Goal: Information Seeking & Learning: Learn about a topic

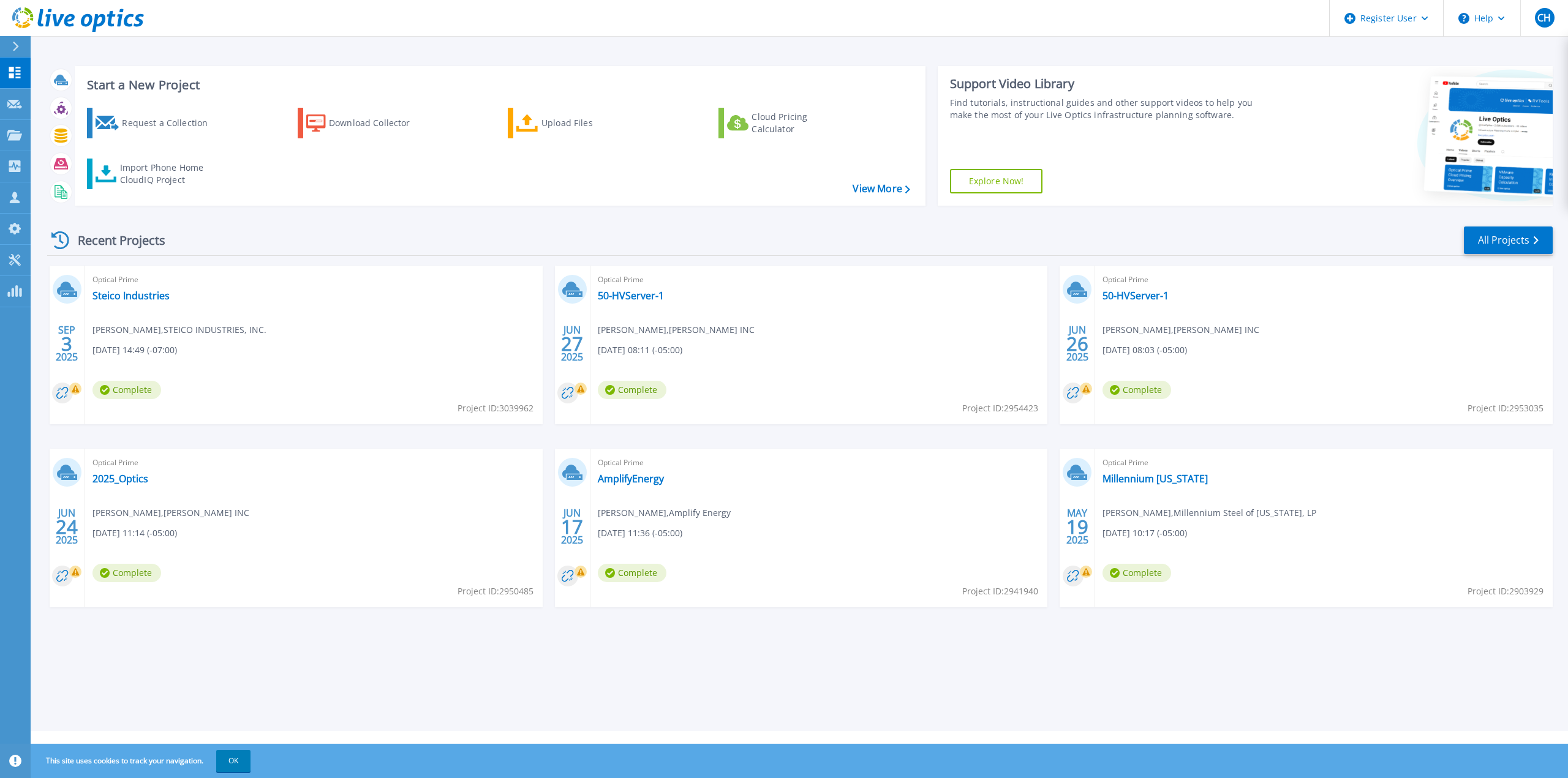
click at [157, 303] on div "Optical Prime Steico Industries Eric Crescini , STEICO INDUSTRIES, INC. 09/03/2…" at bounding box center [313, 345] width 457 height 159
click at [156, 294] on link "Steico Industries" at bounding box center [131, 296] width 77 height 13
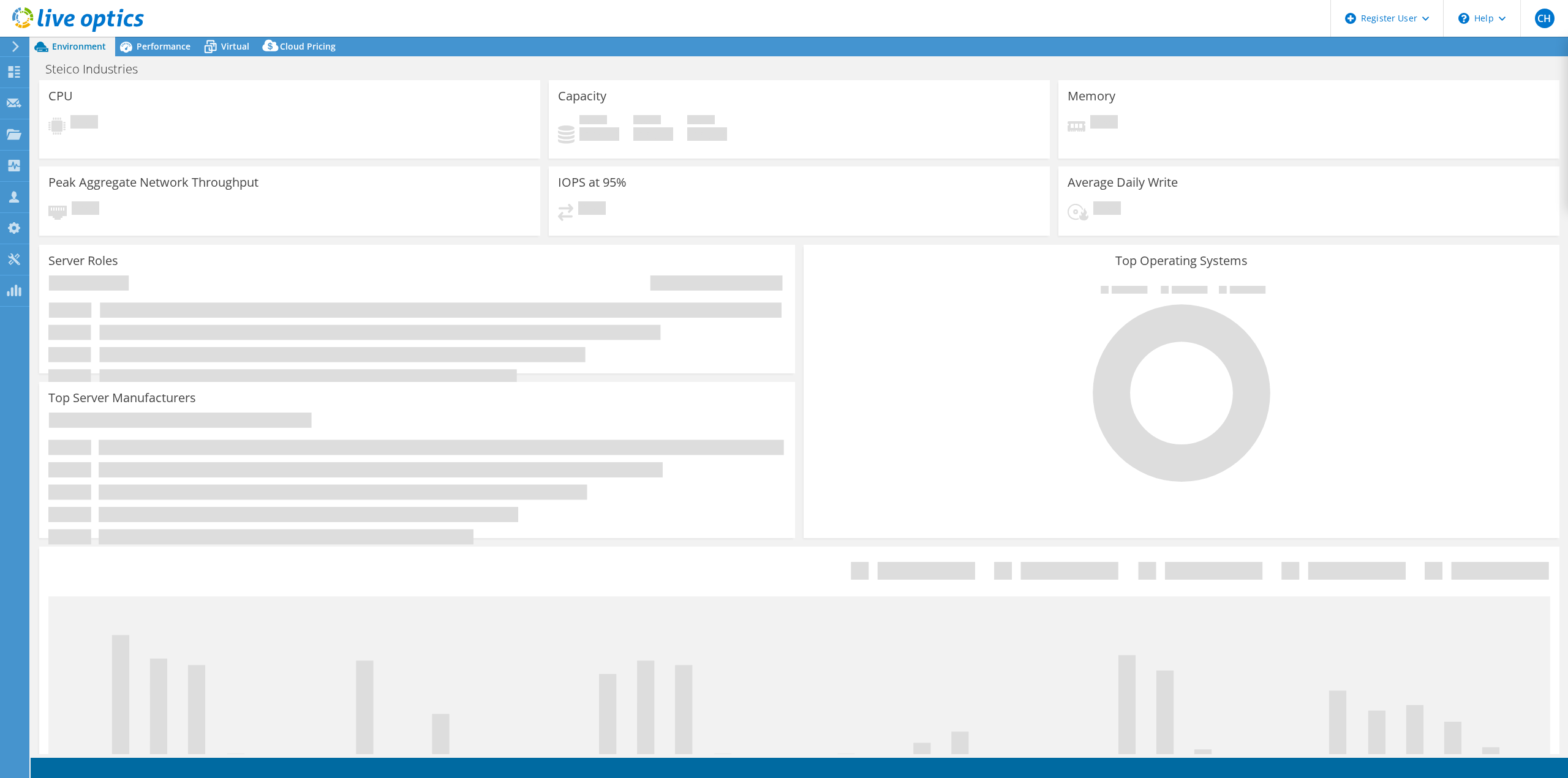
select select "USD"
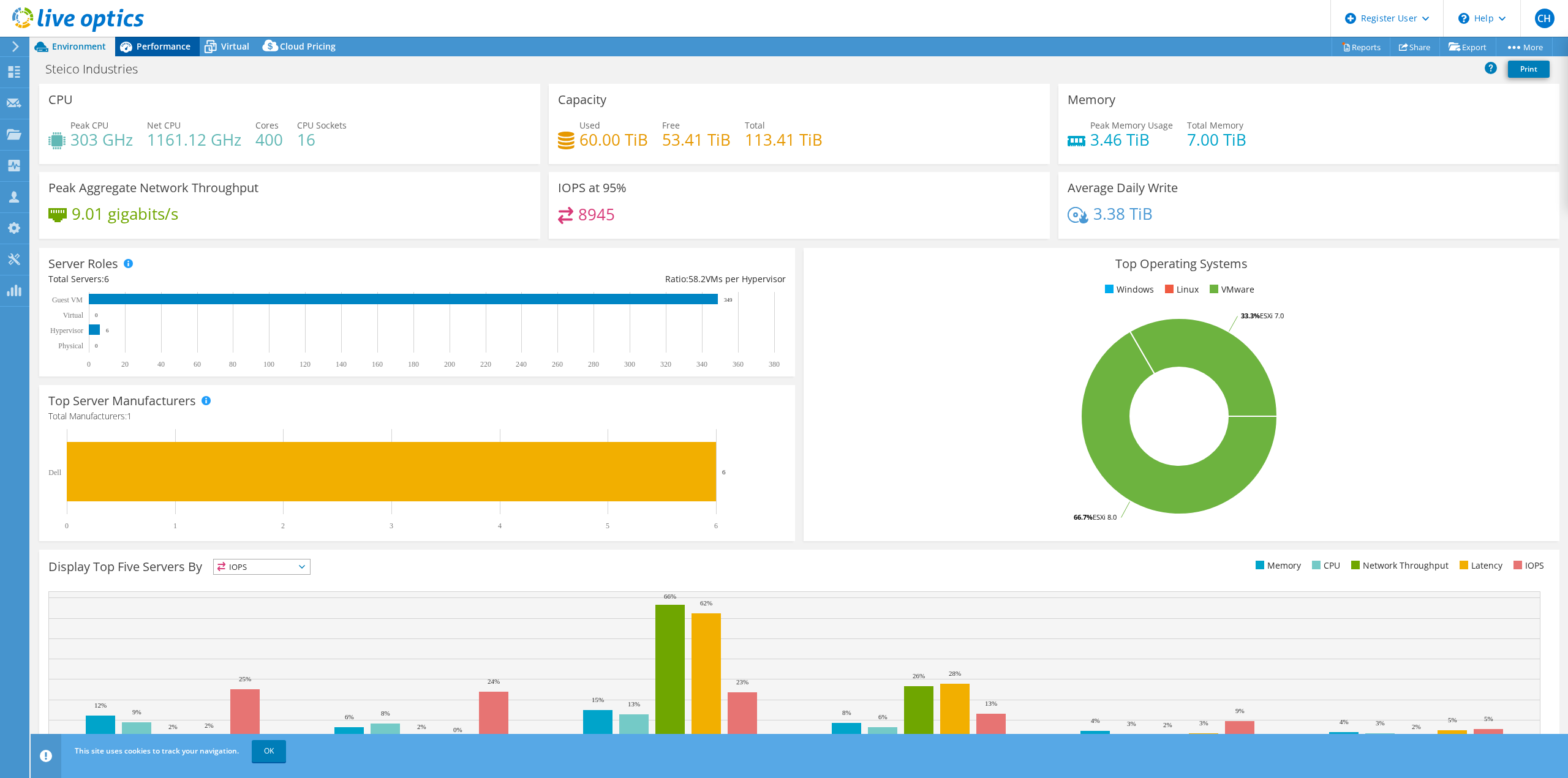
click at [180, 43] on span "Performance" at bounding box center [163, 46] width 54 height 12
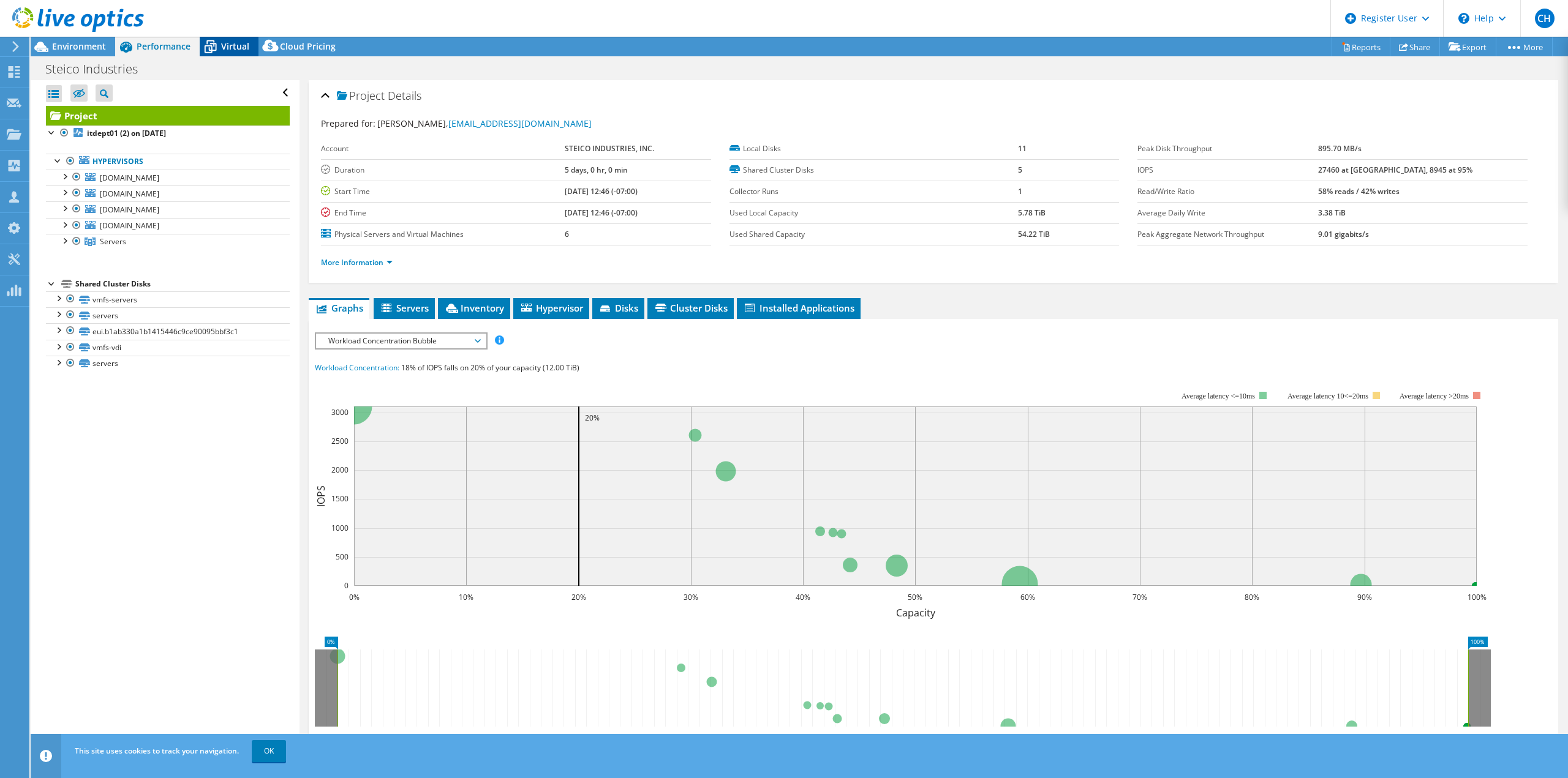
click at [219, 51] on icon at bounding box center [210, 47] width 22 height 22
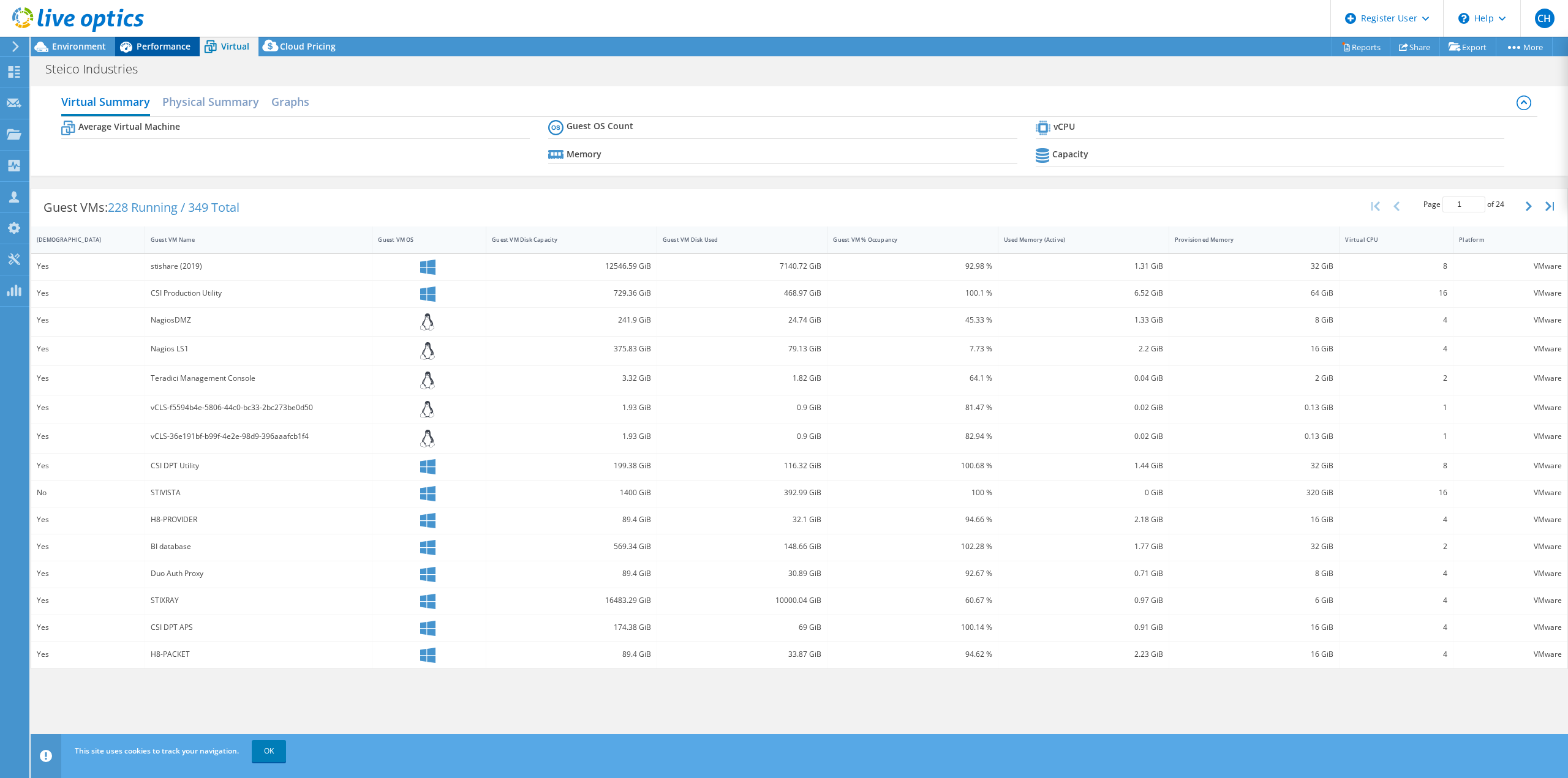
click at [166, 50] on span "Performance" at bounding box center [163, 46] width 54 height 12
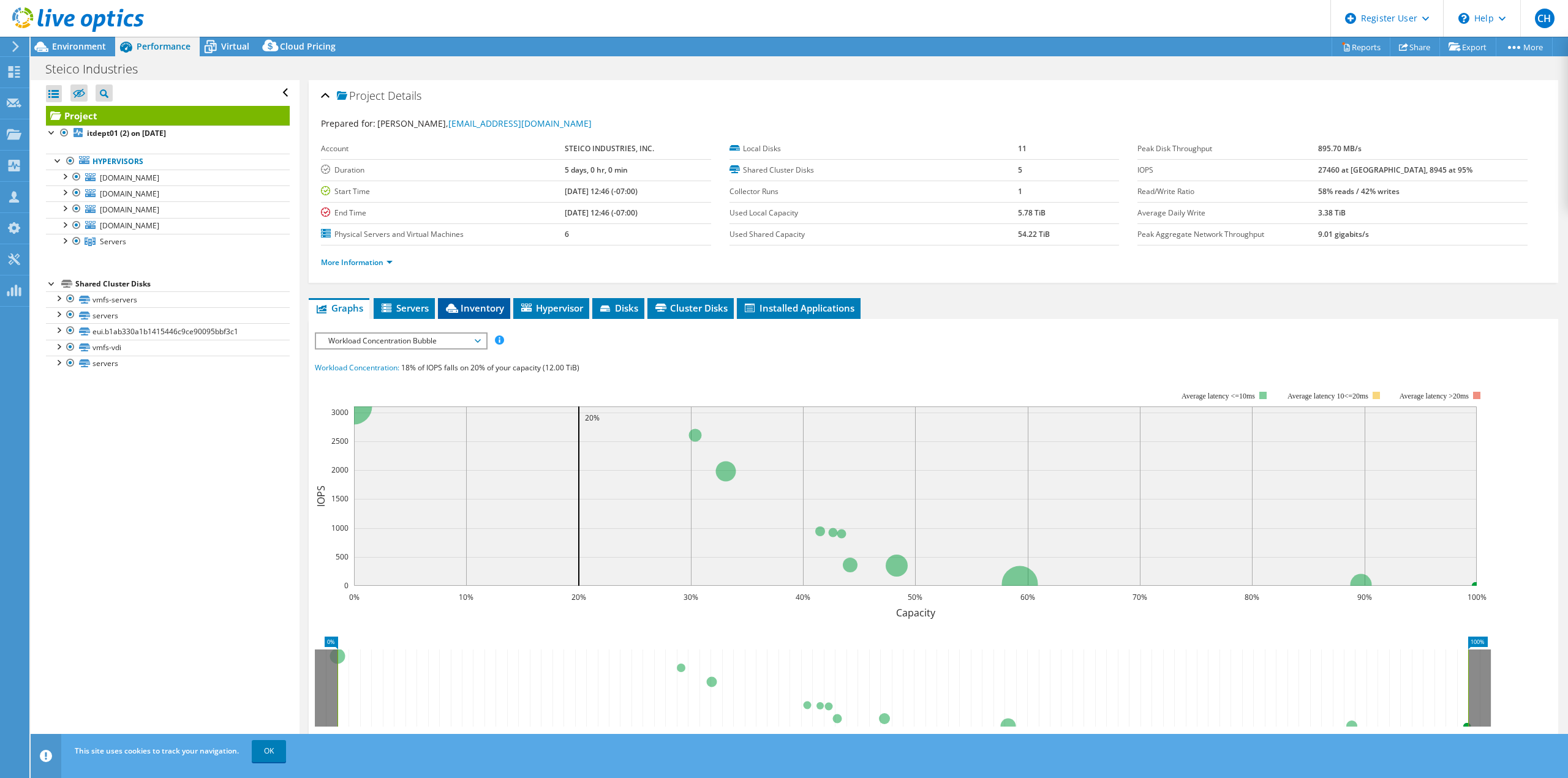
click at [480, 308] on span "Inventory" at bounding box center [474, 308] width 60 height 13
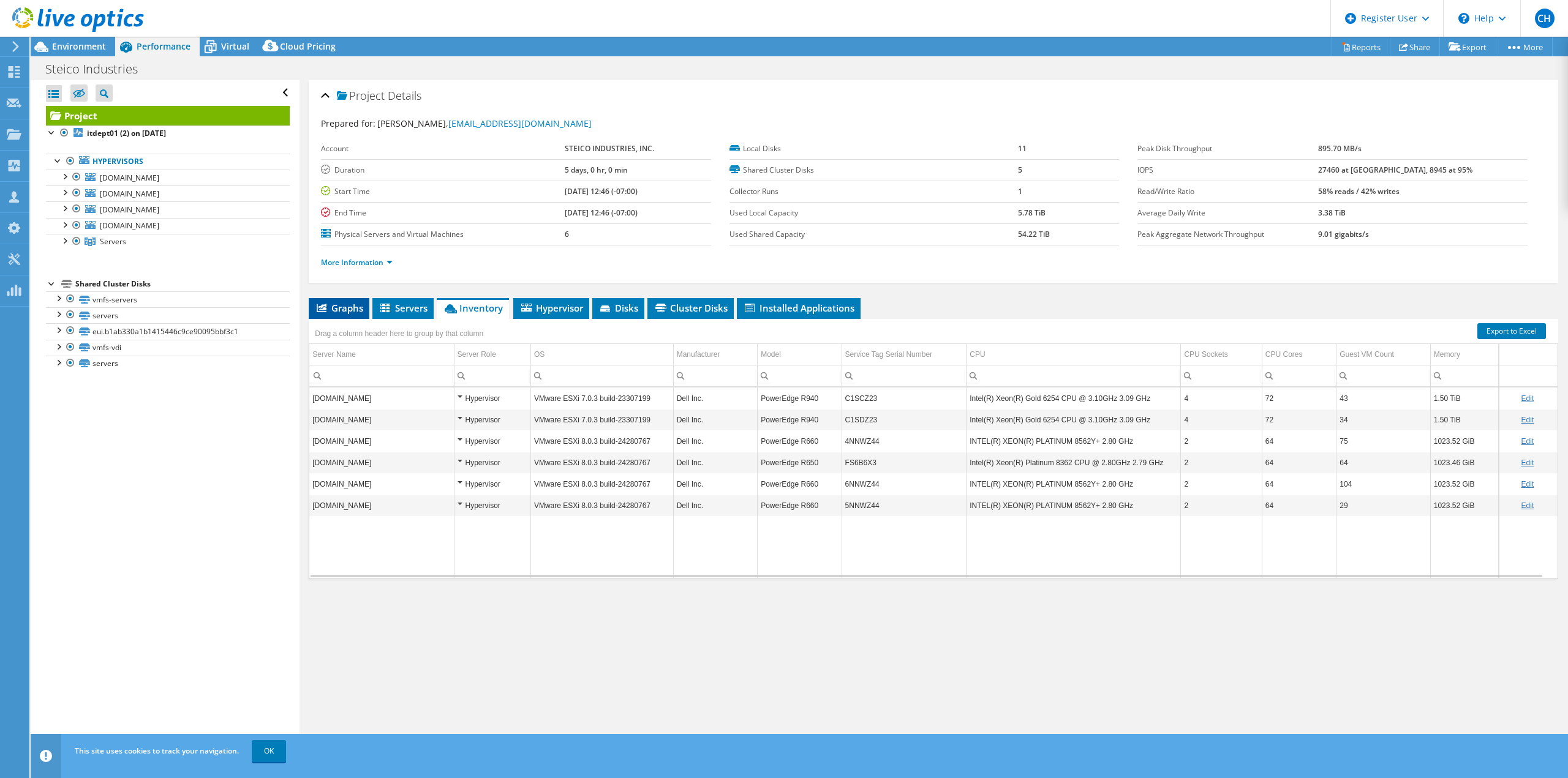
click at [342, 308] on span "Graphs" at bounding box center [338, 308] width 48 height 13
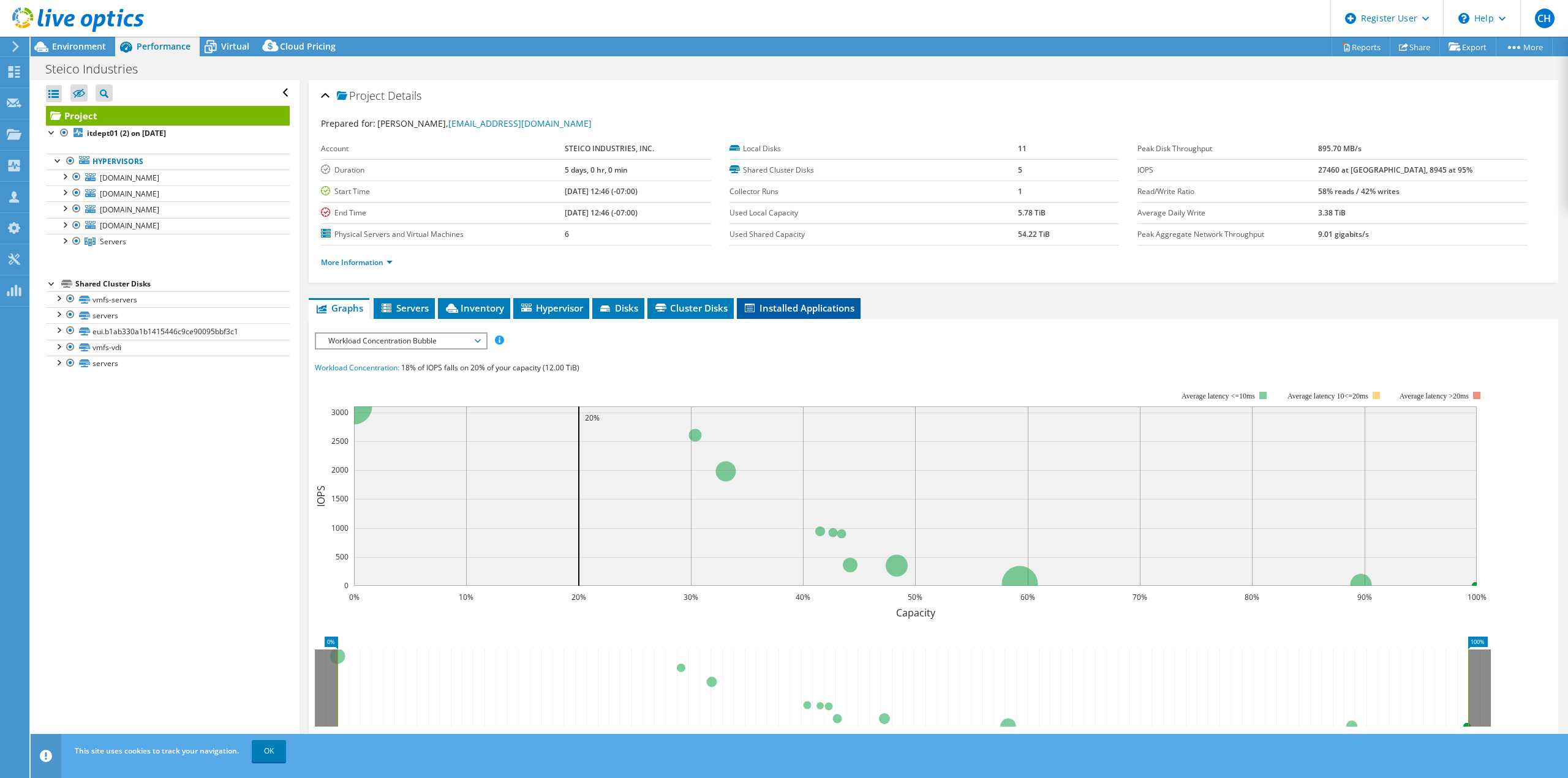
click at [784, 307] on span "Installed Applications" at bounding box center [799, 308] width 111 height 13
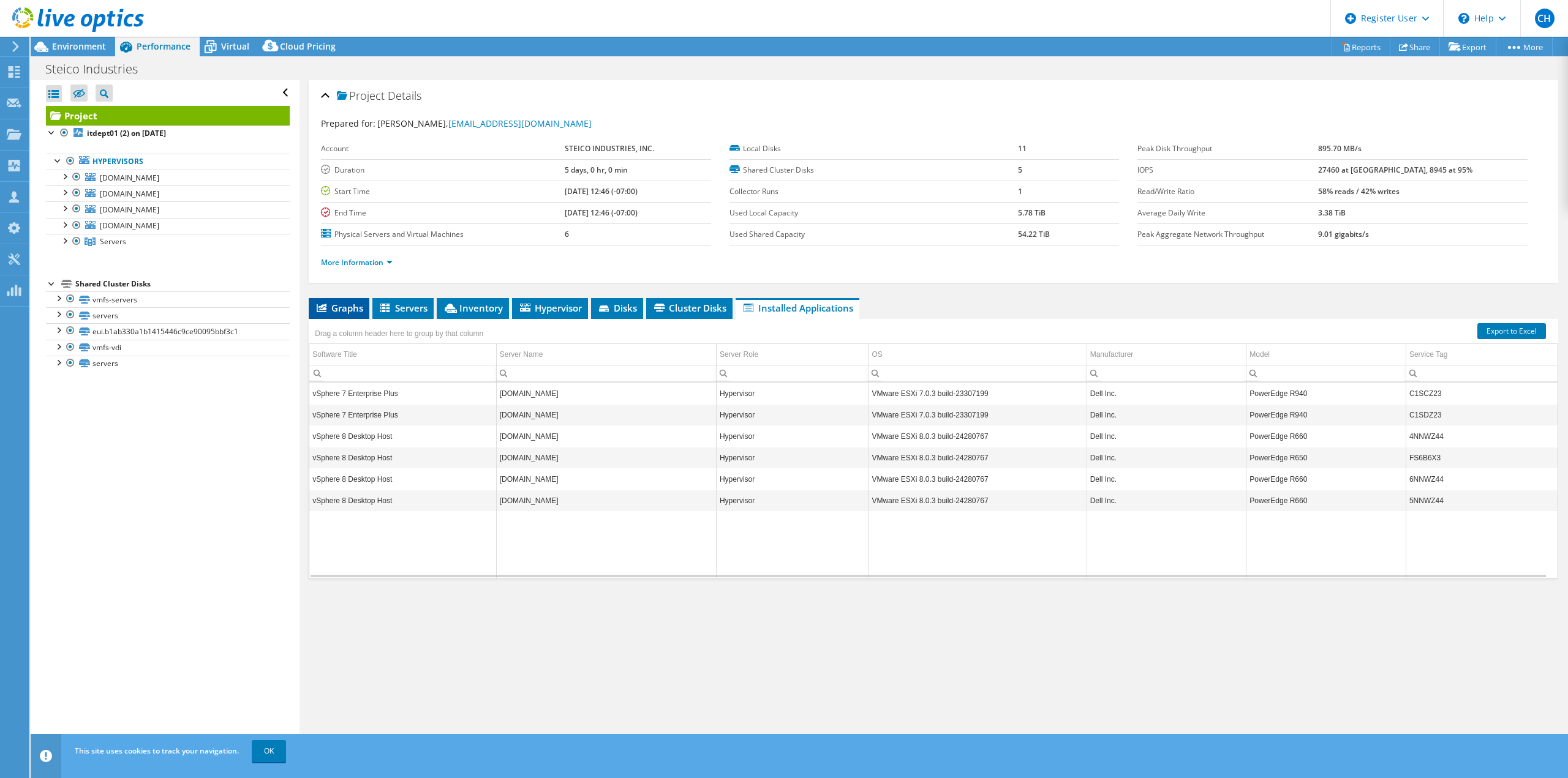
click at [353, 305] on span "Graphs" at bounding box center [338, 308] width 48 height 13
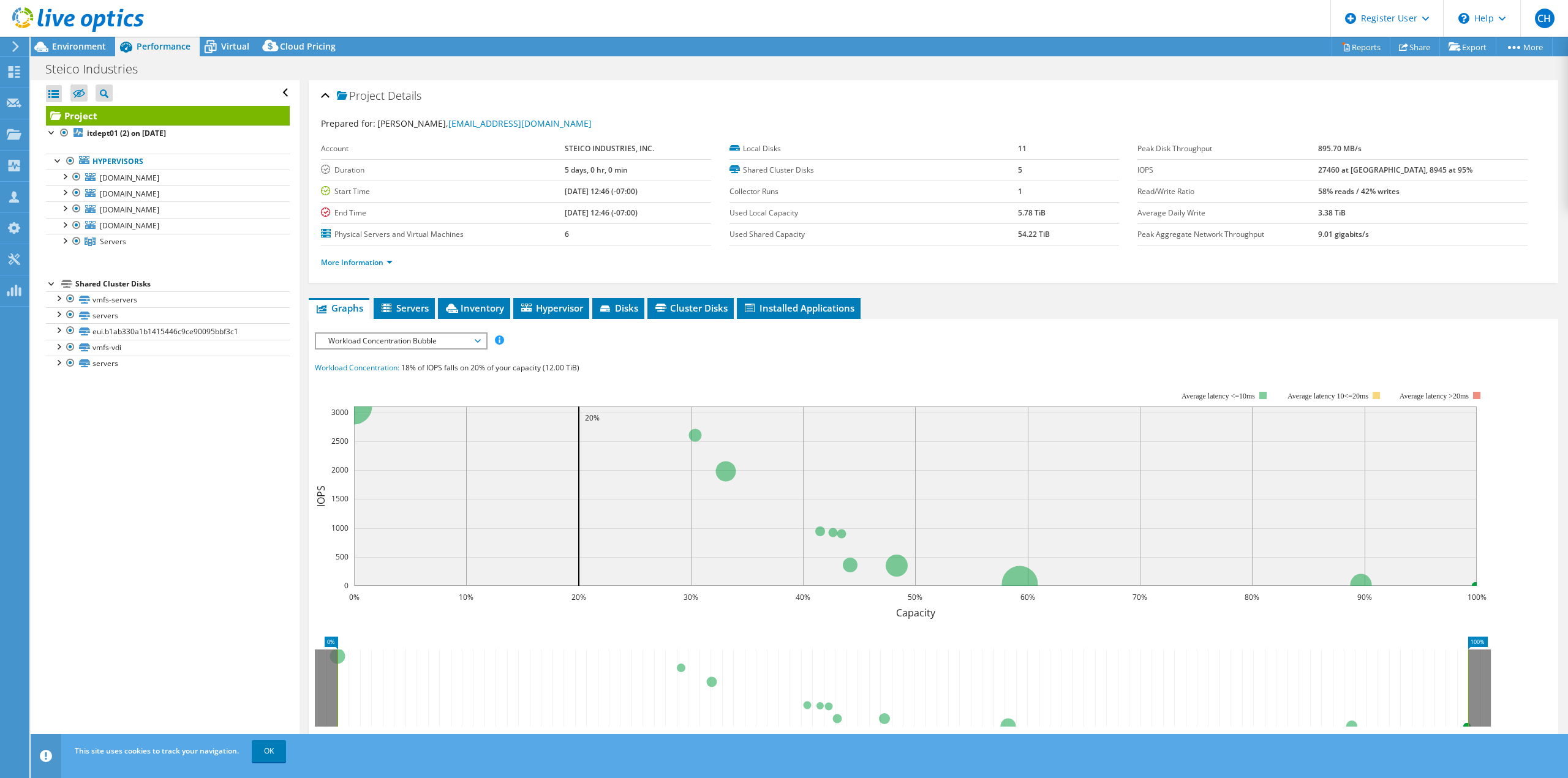
click at [370, 271] on div "More Information" at bounding box center [933, 262] width 1225 height 34
click at [368, 264] on link "More Information" at bounding box center [356, 262] width 72 height 10
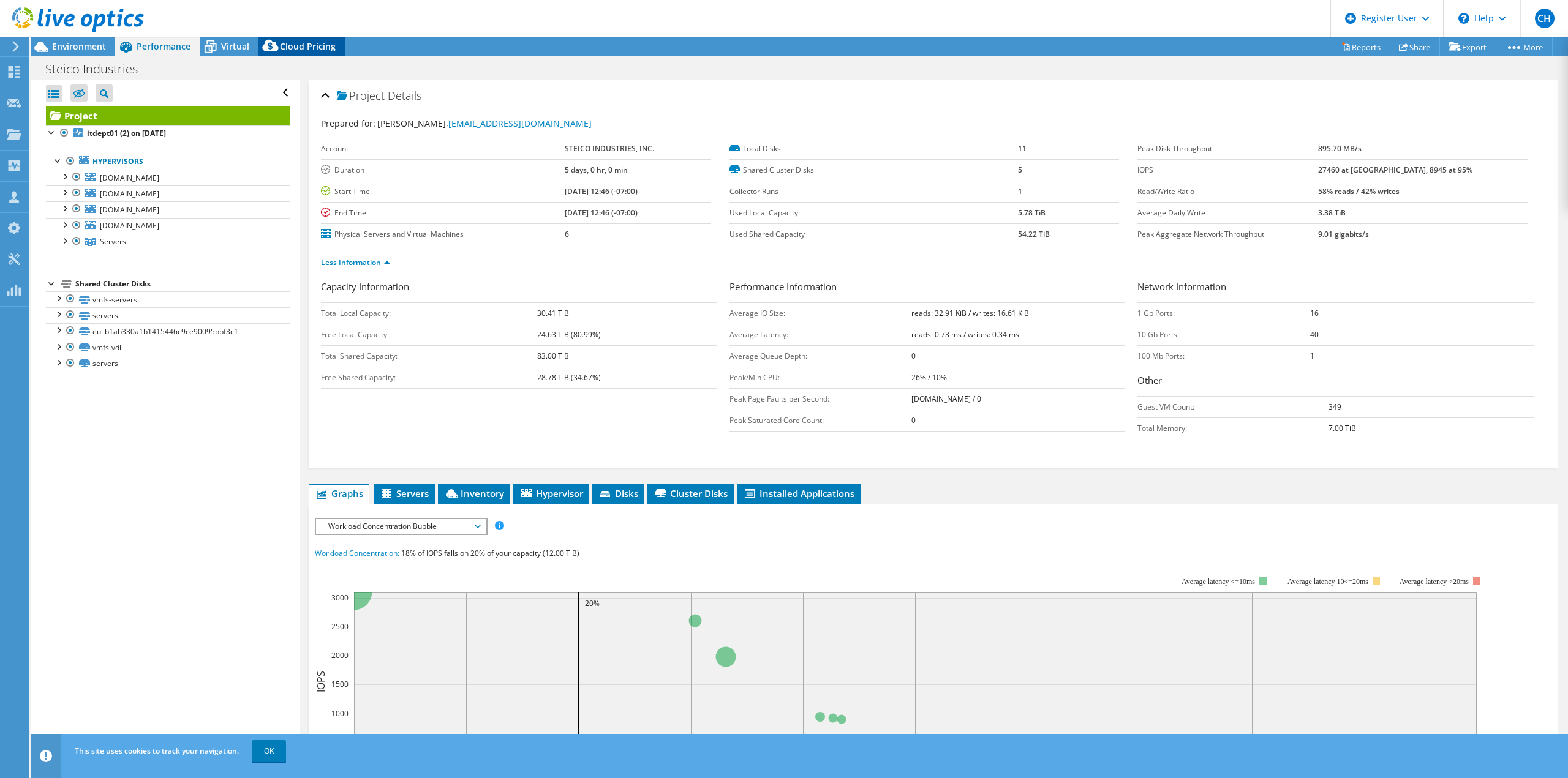
click at [292, 42] on span "Cloud Pricing" at bounding box center [308, 46] width 56 height 12
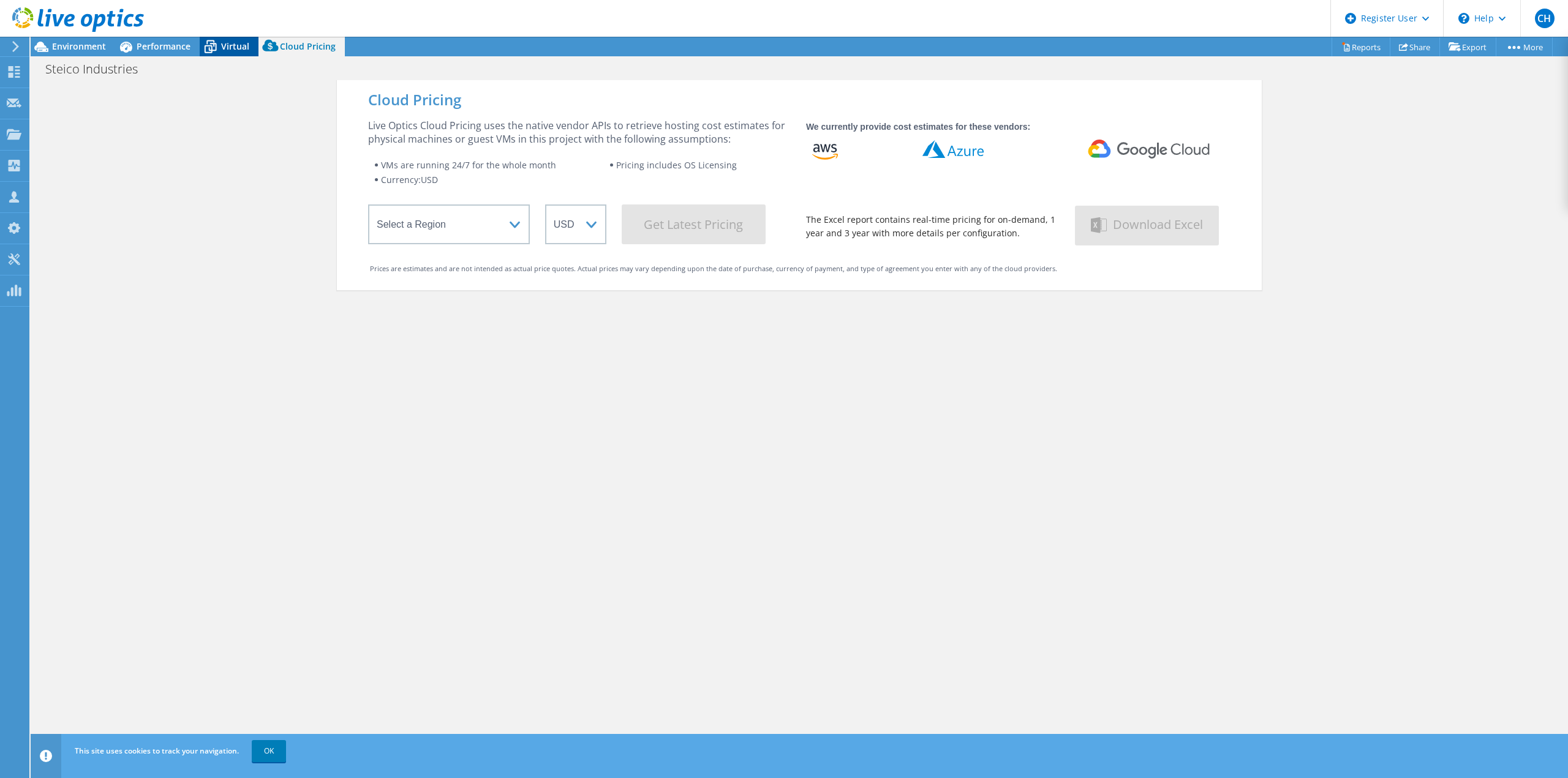
click at [230, 43] on span "Virtual" at bounding box center [235, 46] width 28 height 12
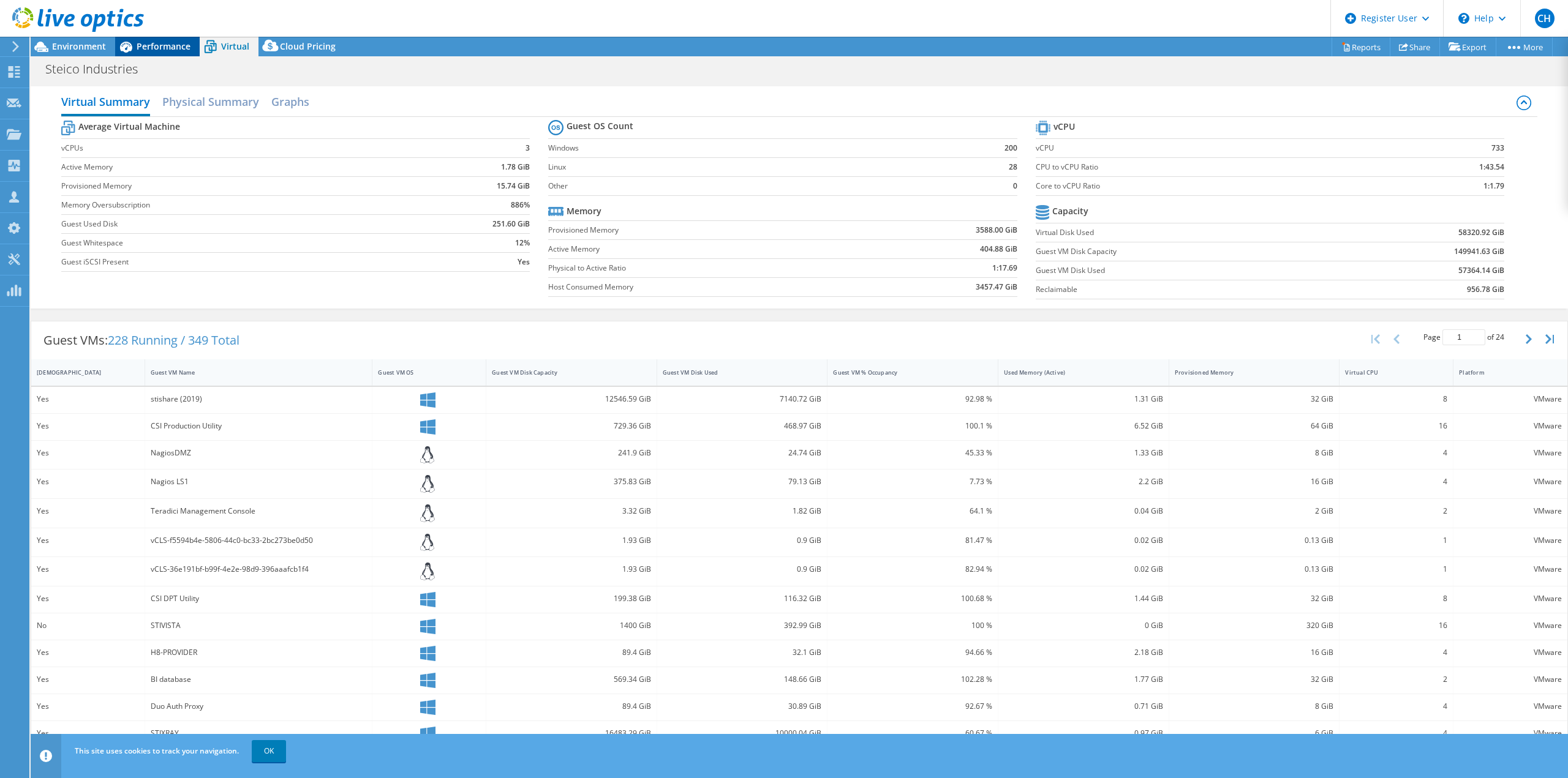
click at [159, 50] on span "Performance" at bounding box center [163, 46] width 54 height 12
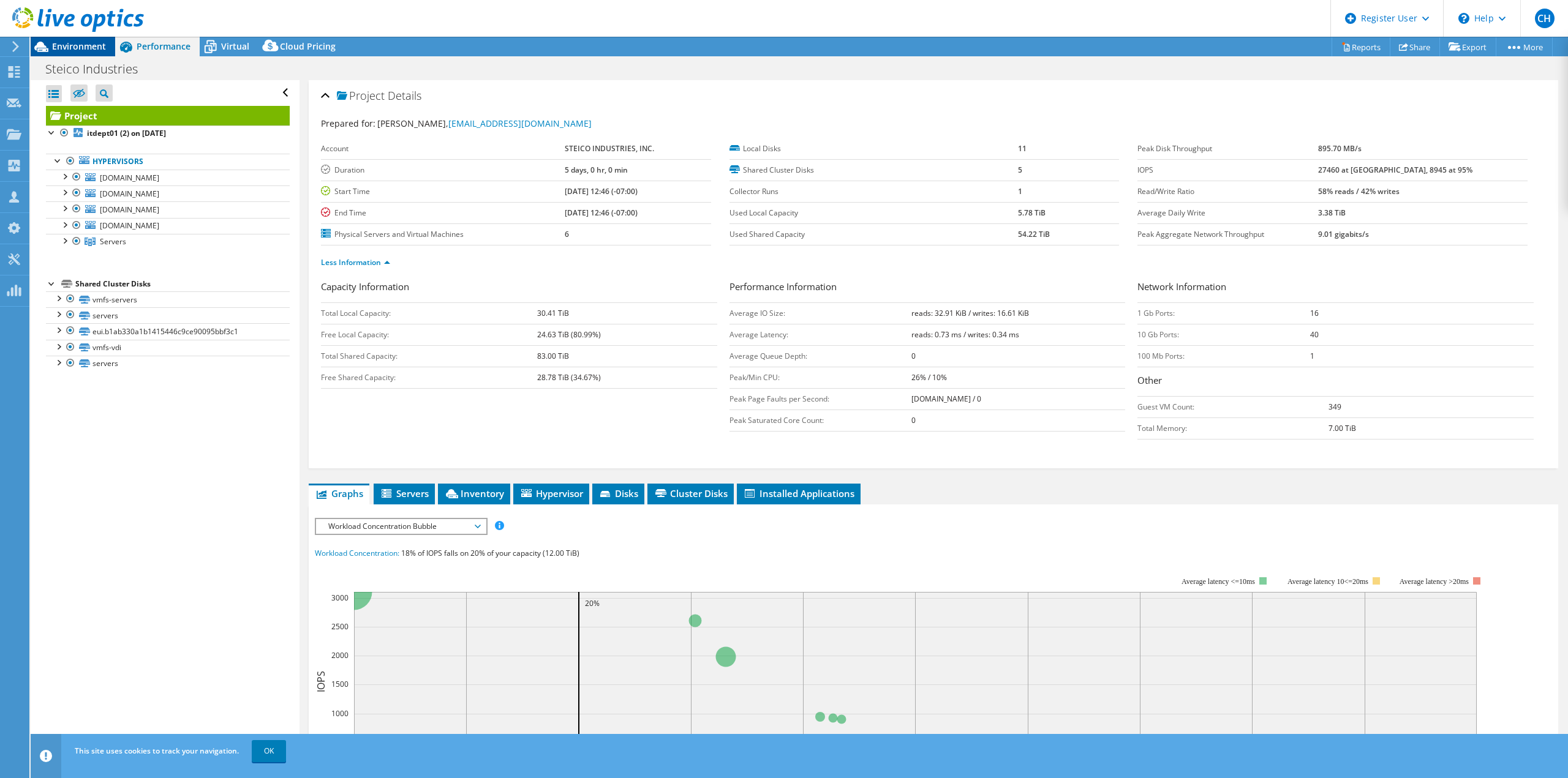
click at [84, 42] on span "Environment" at bounding box center [79, 46] width 54 height 12
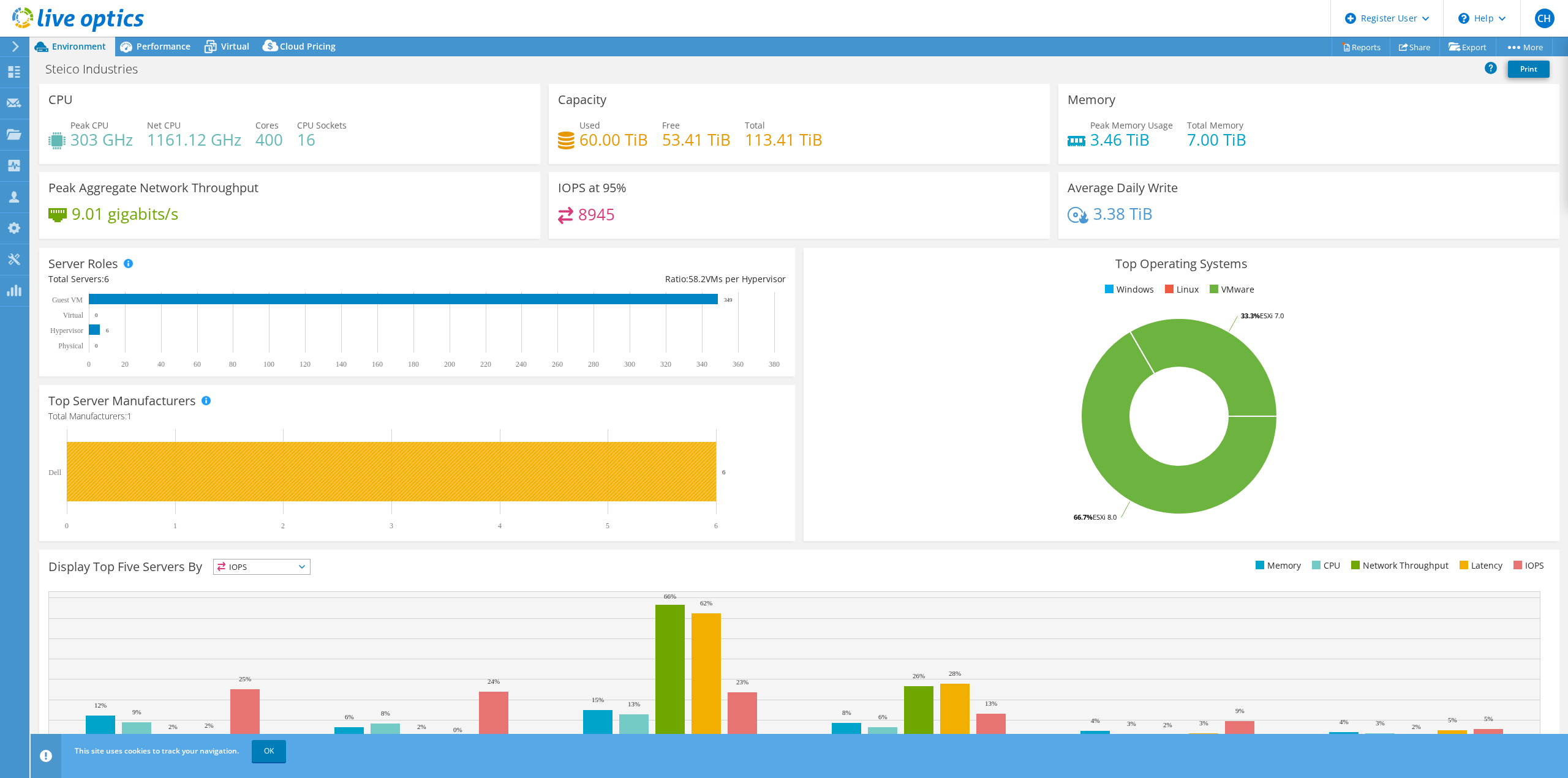
click at [696, 471] on rect at bounding box center [391, 471] width 650 height 59
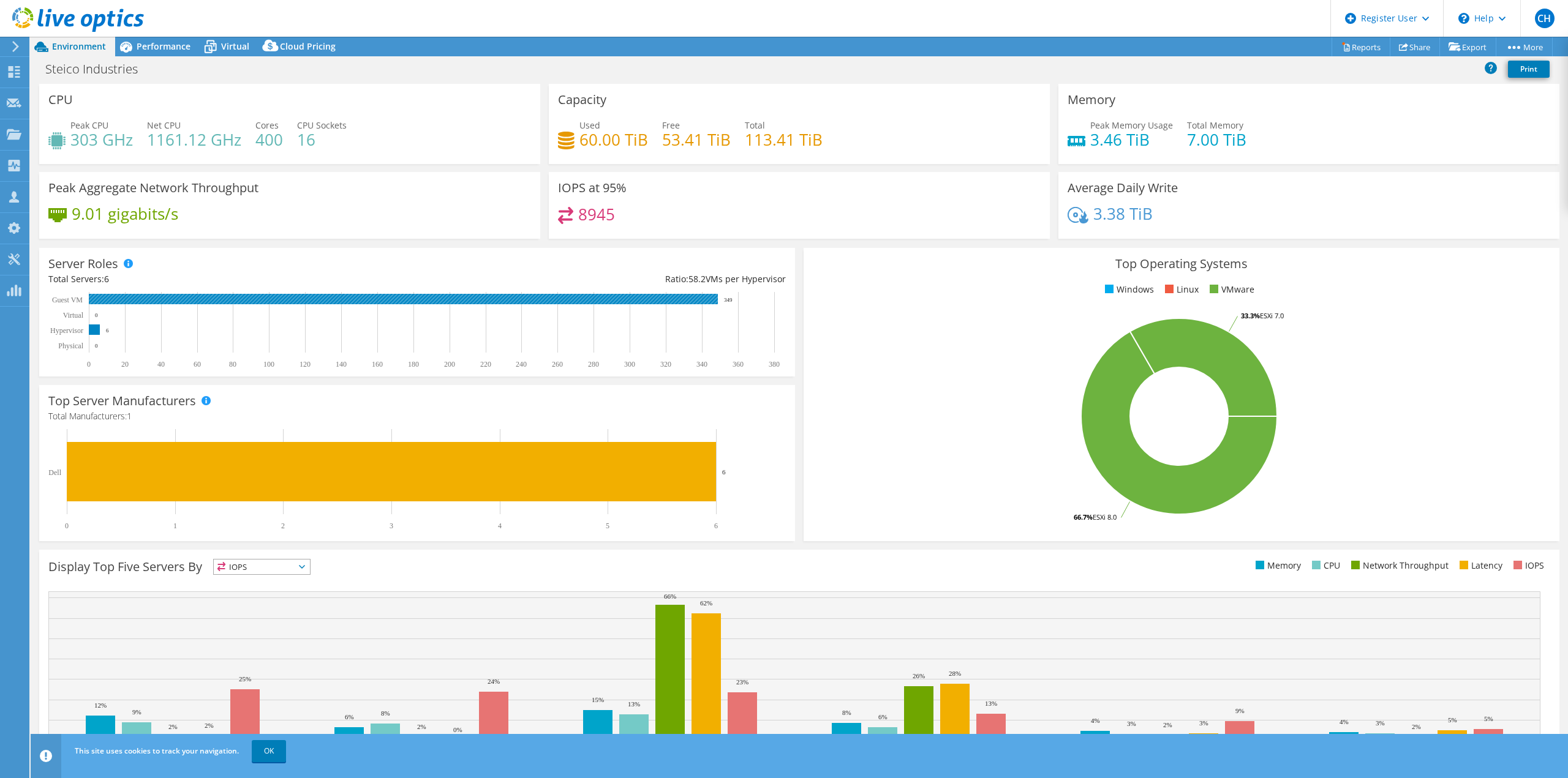
click at [538, 295] on rect at bounding box center [403, 299] width 629 height 10
click at [604, 212] on h4 "8945" at bounding box center [596, 214] width 37 height 13
click at [660, 212] on div "8945" at bounding box center [799, 220] width 483 height 26
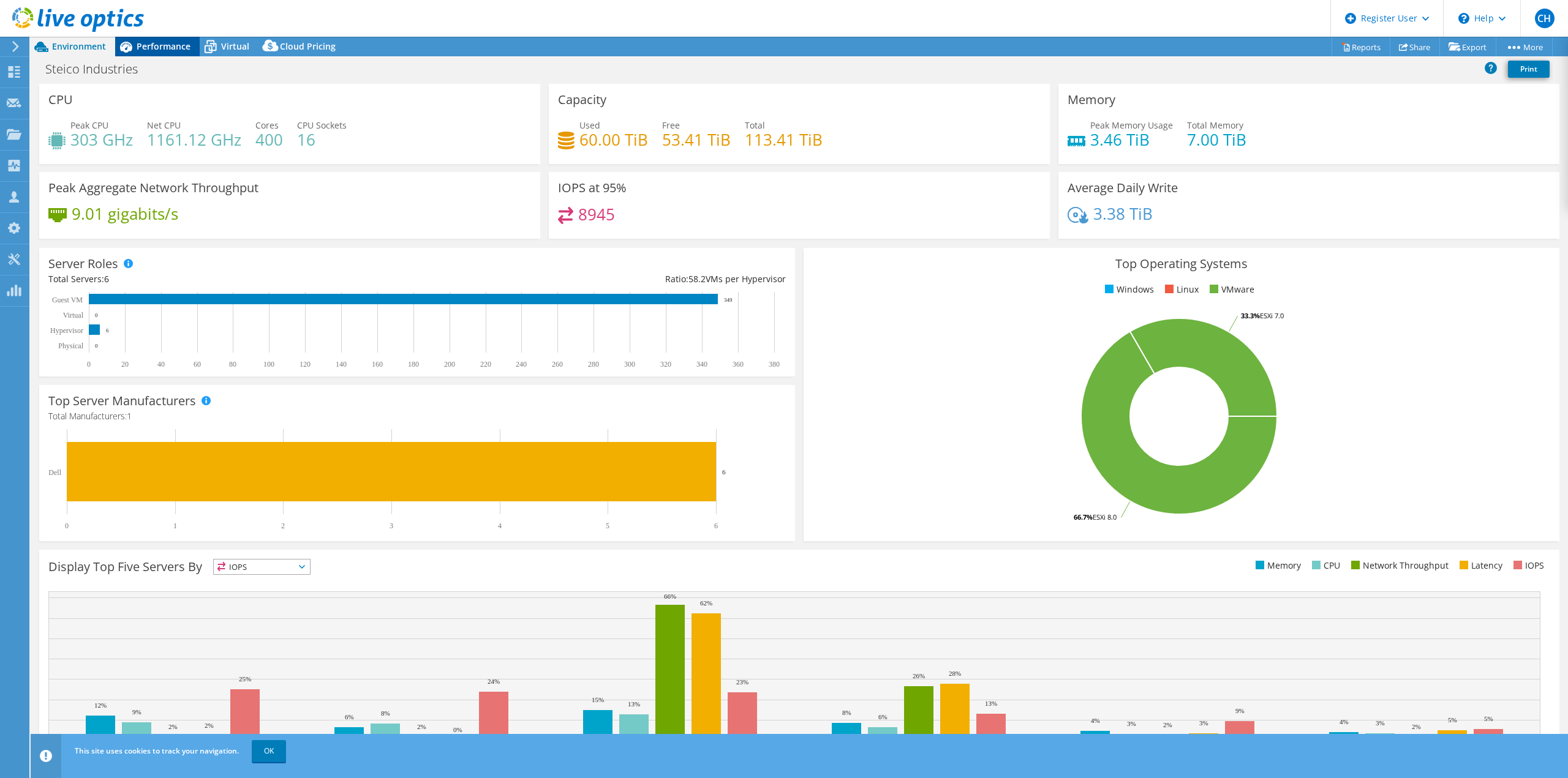
click at [181, 45] on span "Performance" at bounding box center [163, 46] width 54 height 12
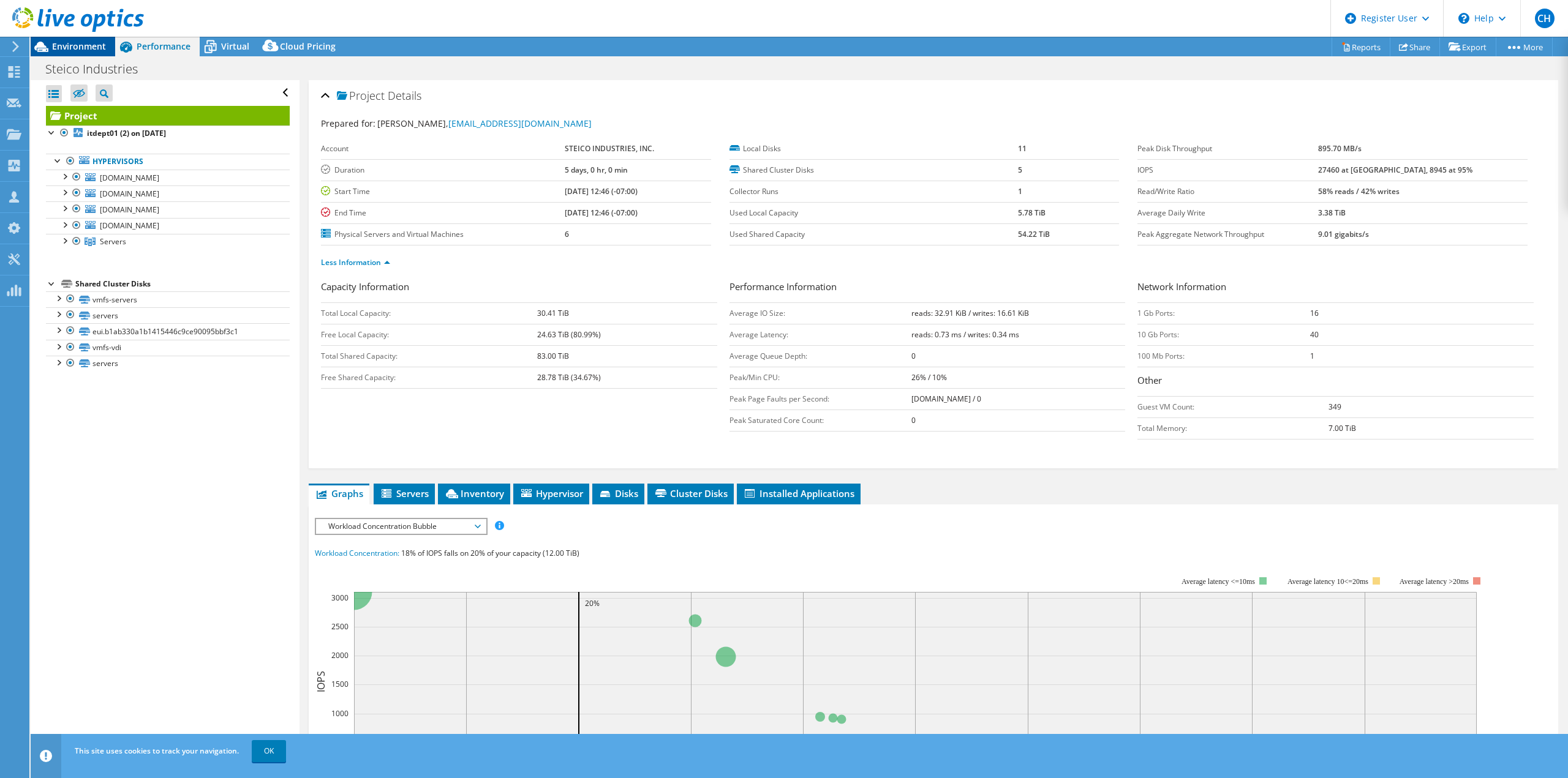
click at [89, 51] on span "Environment" at bounding box center [79, 46] width 54 height 12
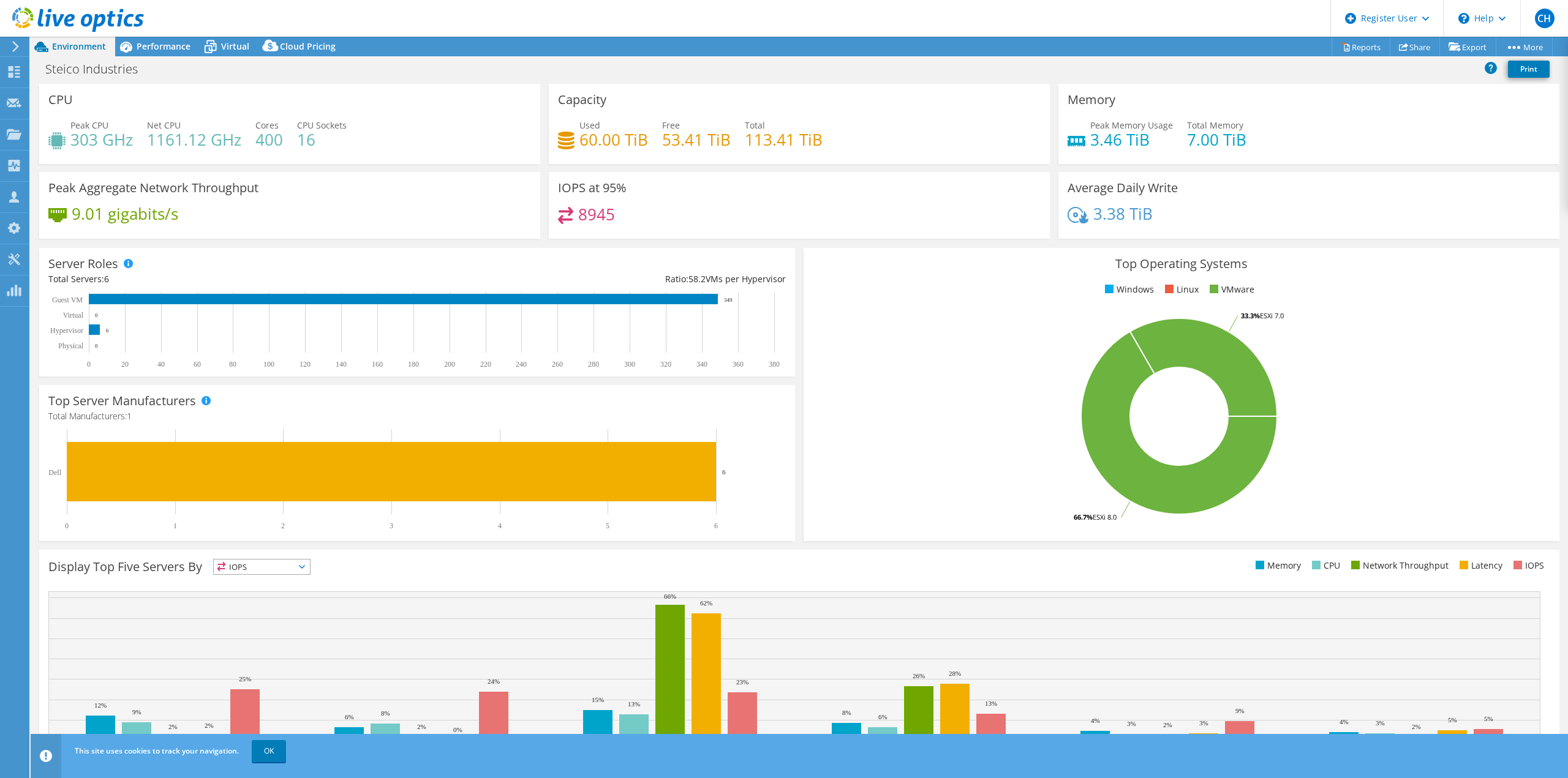
click at [225, 205] on div "Peak Aggregate Network Throughput 9.01 gigabits/s" at bounding box center [290, 205] width 501 height 67
click at [165, 54] on div "Performance" at bounding box center [157, 47] width 84 height 19
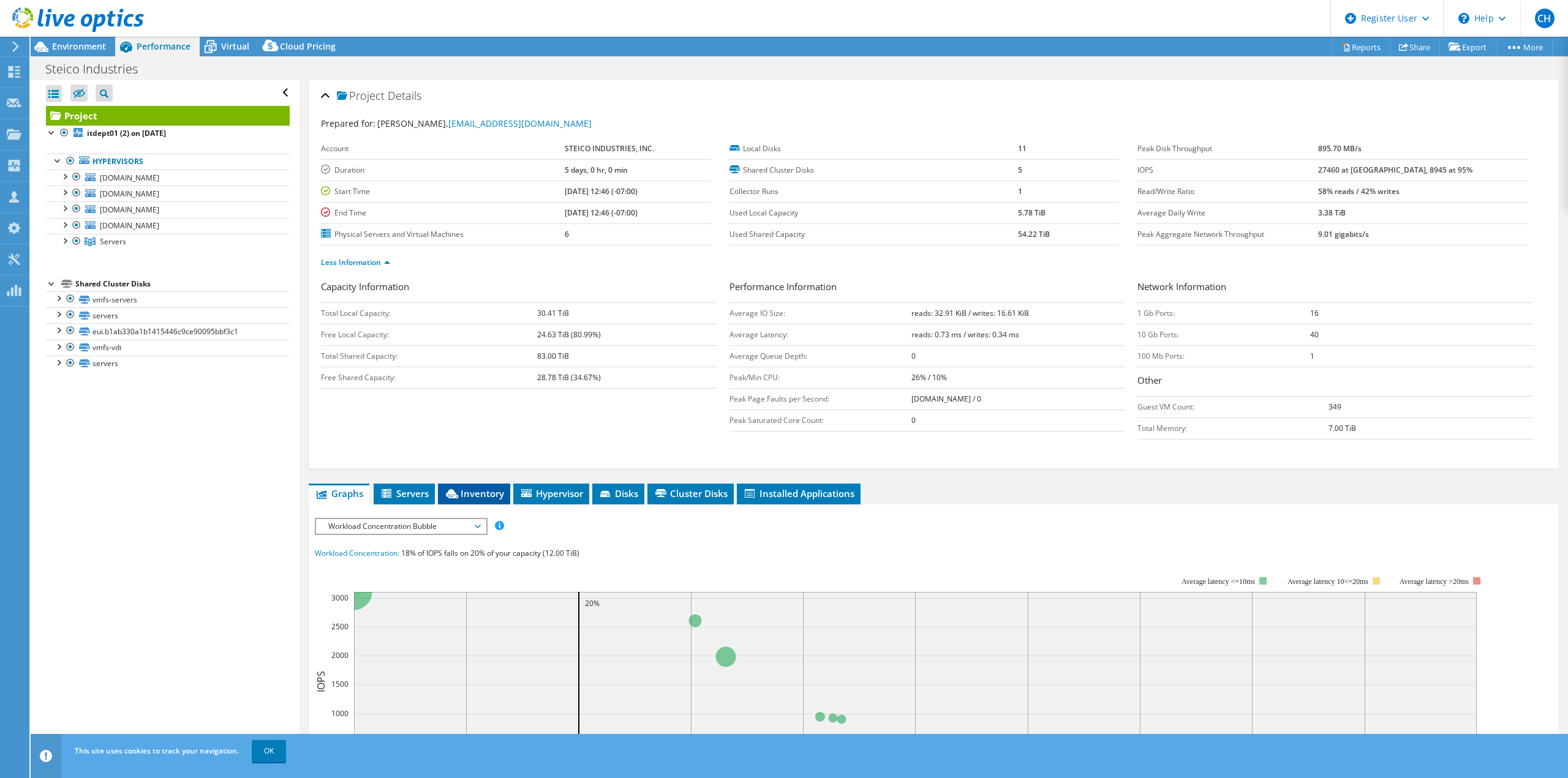
click at [499, 504] on li "Inventory" at bounding box center [474, 494] width 72 height 21
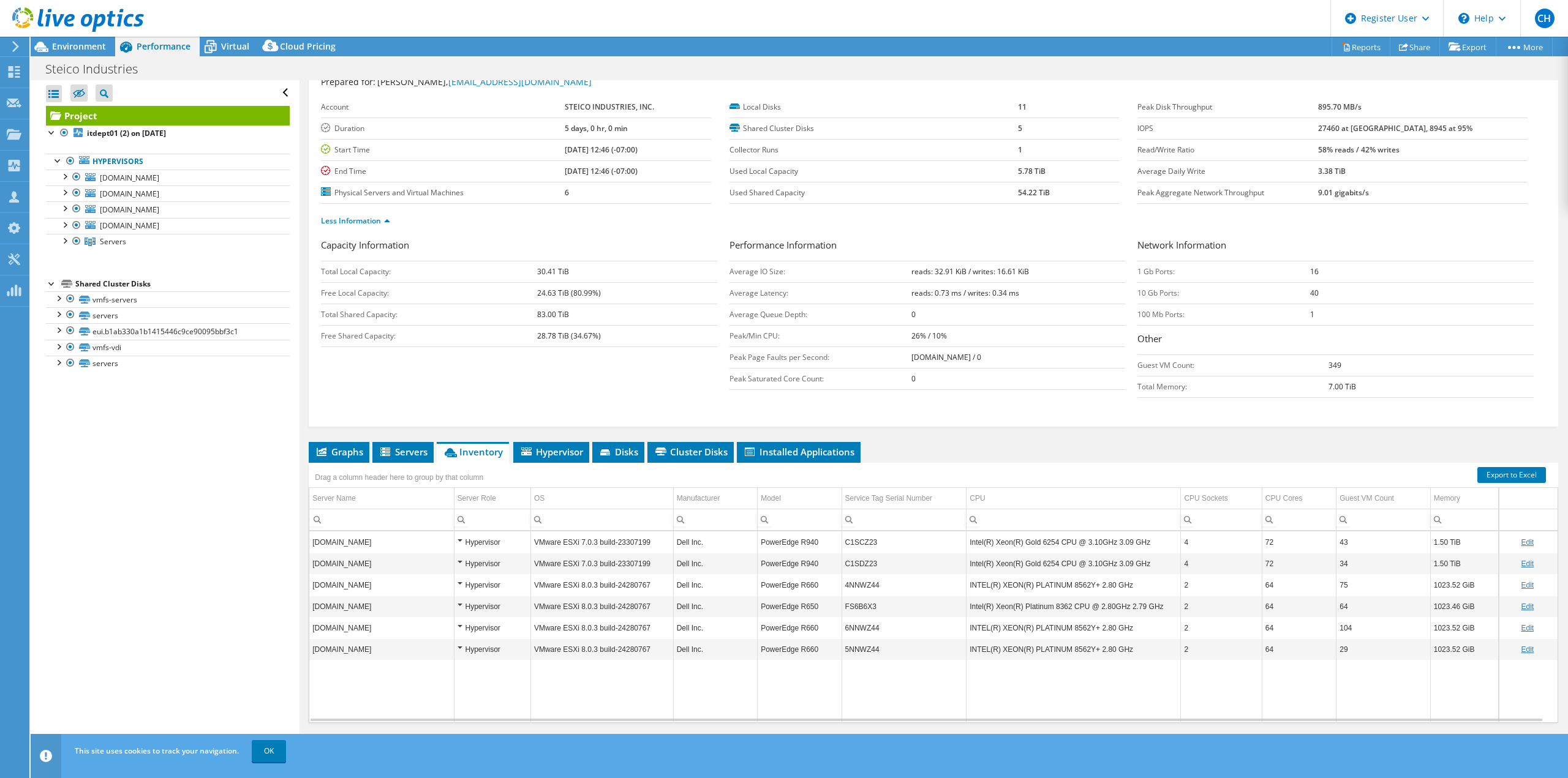
scroll to position [57, 0]
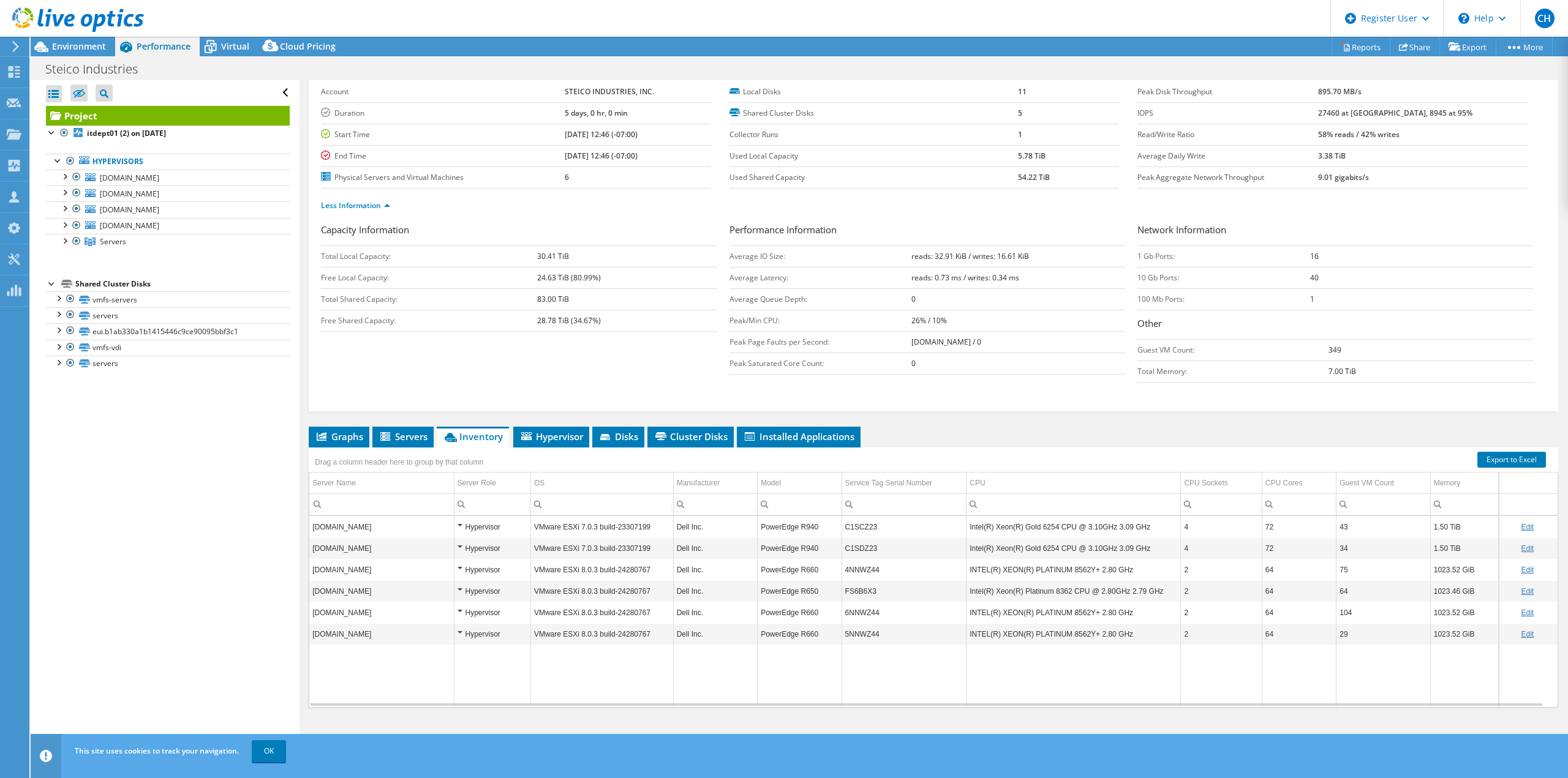
click at [1088, 425] on div "Project Details Prepared for: [PERSON_NAME], [EMAIL_ADDRESS][DOMAIN_NAME] Accou…" at bounding box center [933, 388] width 1268 height 731
click at [1289, 31] on header "CH Dell User [PERSON_NAME] [PERSON_NAME][EMAIL_ADDRESS][PERSON_NAME][DOMAIN_NAM…" at bounding box center [784, 18] width 1568 height 37
click at [346, 432] on span "Graphs" at bounding box center [338, 436] width 48 height 13
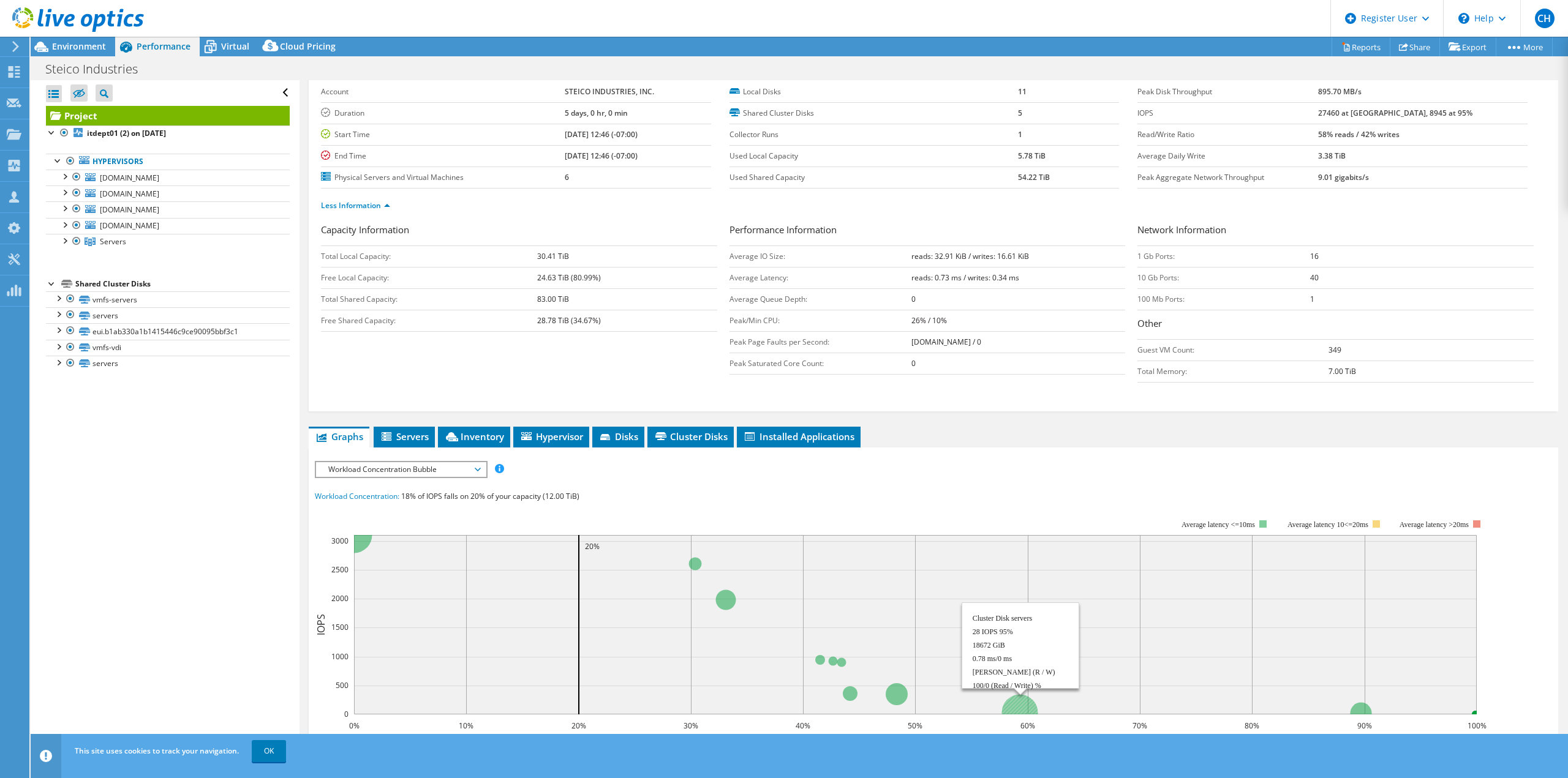
click at [1021, 699] on circle at bounding box center [1020, 713] width 36 height 36
